Goal: Check status: Check status

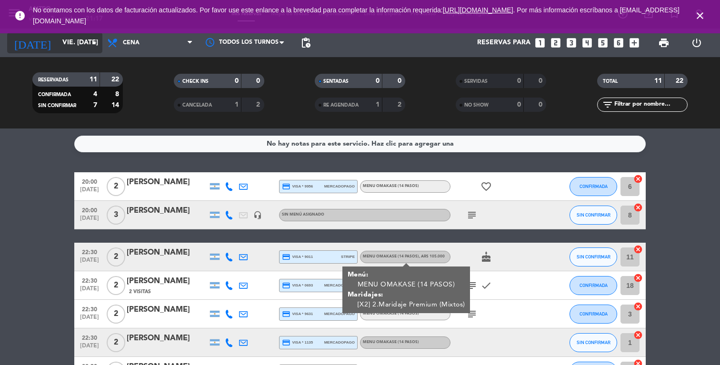
scroll to position [85, 0]
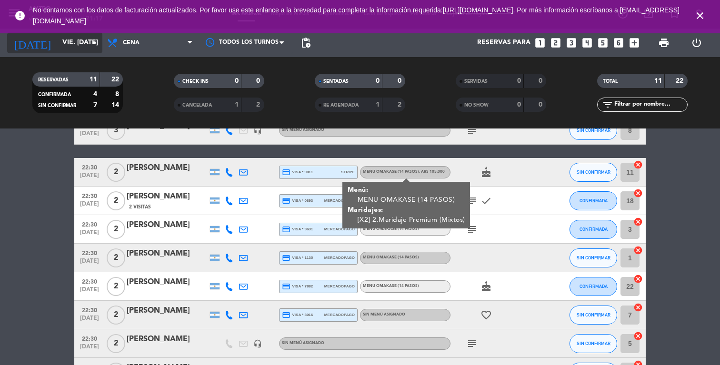
click at [93, 47] on icon "arrow_drop_down" at bounding box center [94, 42] width 11 height 11
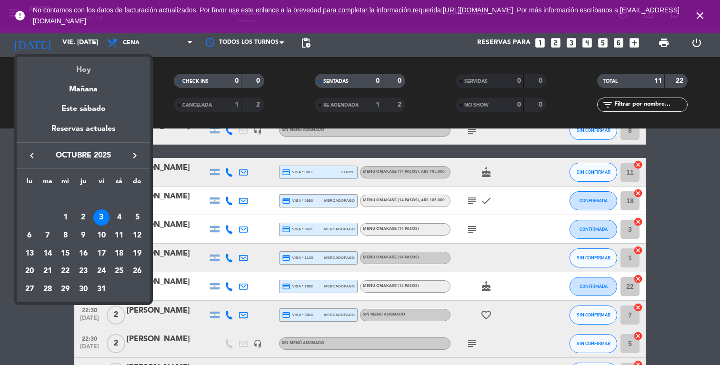
click at [88, 67] on div "Hoy" at bounding box center [83, 67] width 133 height 20
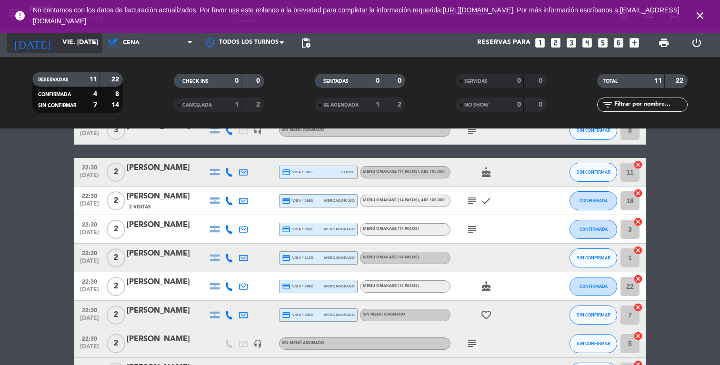
click at [79, 50] on input "vie. [DATE]" at bounding box center [103, 42] width 91 height 17
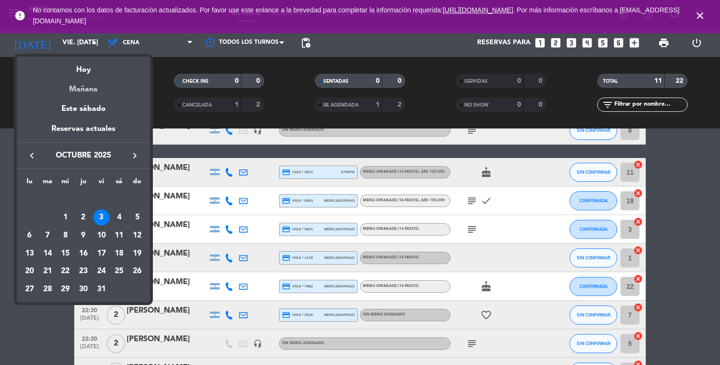
click at [75, 94] on div "Mañana" at bounding box center [83, 86] width 133 height 20
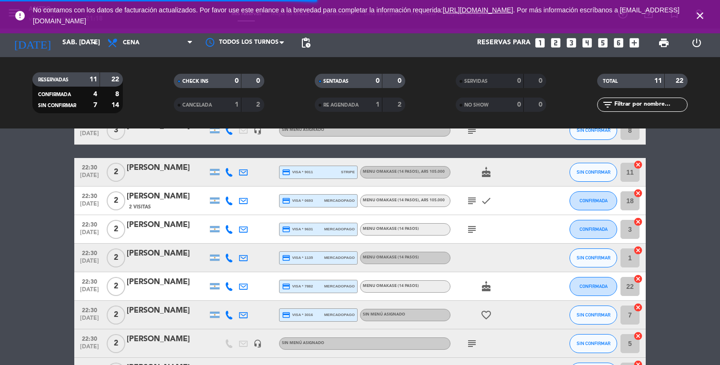
scroll to position [0, 0]
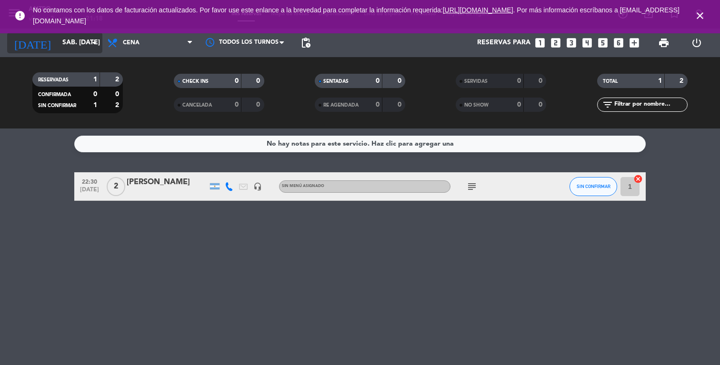
click at [81, 49] on input "sáb. [DATE]" at bounding box center [103, 42] width 91 height 17
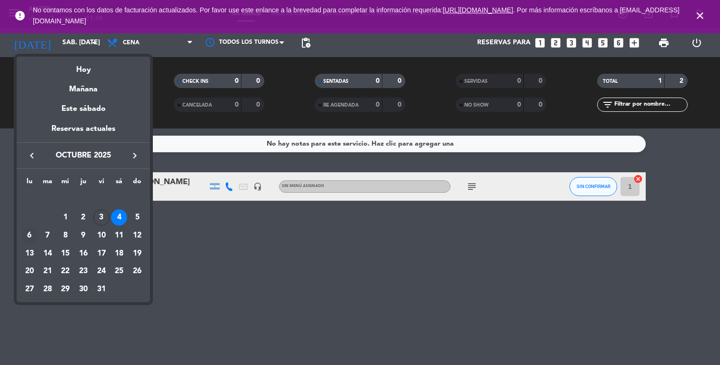
click at [30, 232] on div "6" at bounding box center [29, 236] width 16 height 16
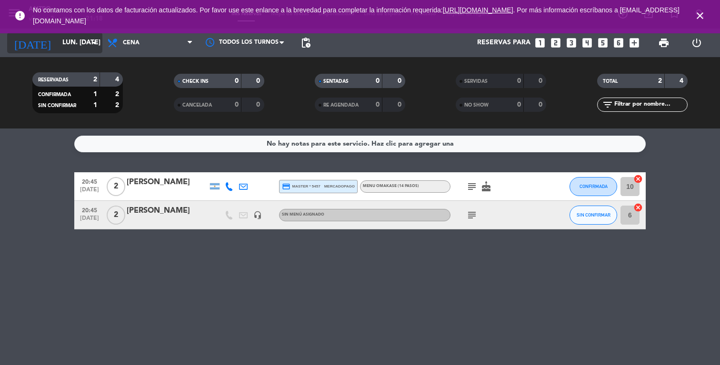
click at [71, 44] on input "lun. [DATE]" at bounding box center [103, 42] width 91 height 17
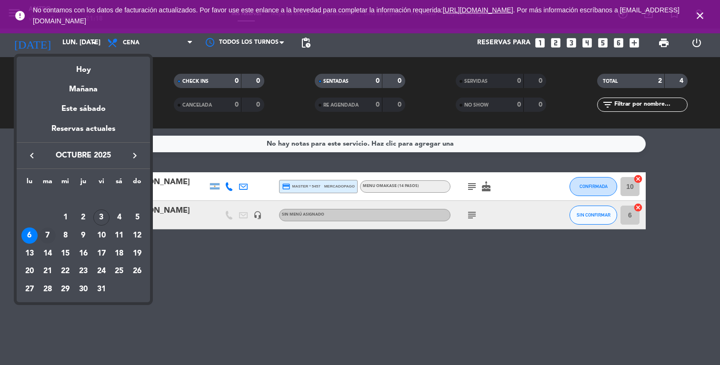
click at [44, 238] on div "7" at bounding box center [48, 236] width 16 height 16
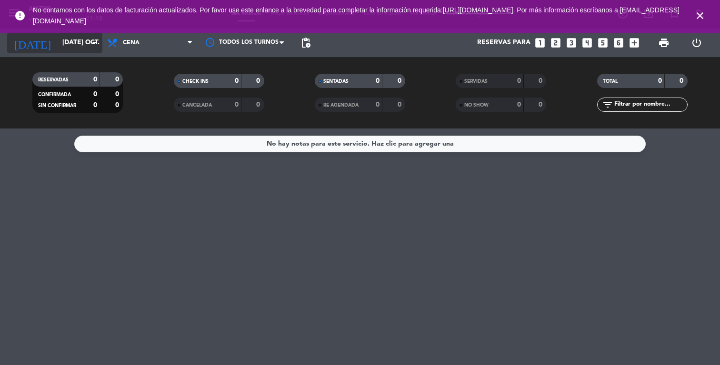
click at [63, 42] on input "[DATE] oct." at bounding box center [103, 42] width 91 height 17
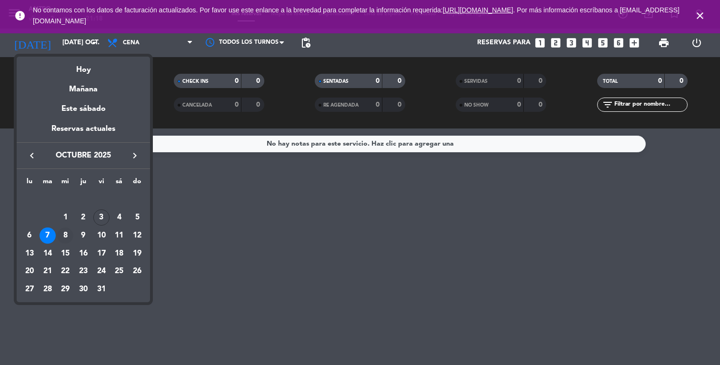
click at [63, 237] on div "8" at bounding box center [65, 236] width 16 height 16
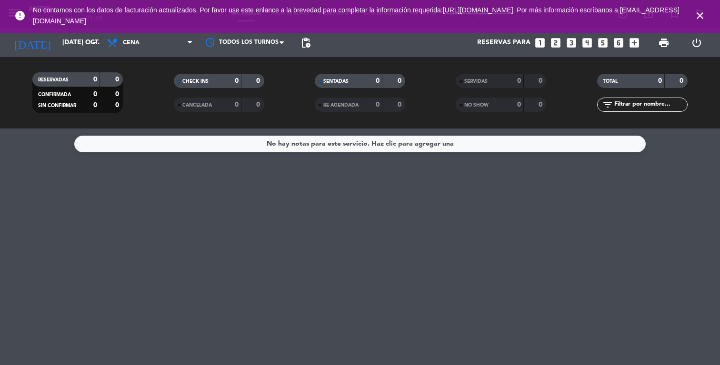
type input "mié. [DATE]"
